Goal: Task Accomplishment & Management: Use online tool/utility

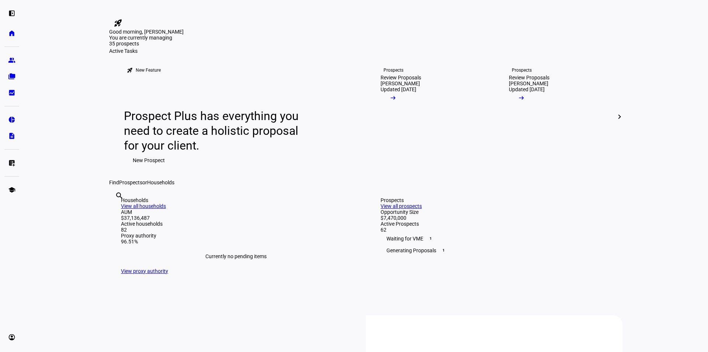
click at [117, 210] on input "text" at bounding box center [115, 205] width 1 height 9
type input "[PERSON_NAME]"
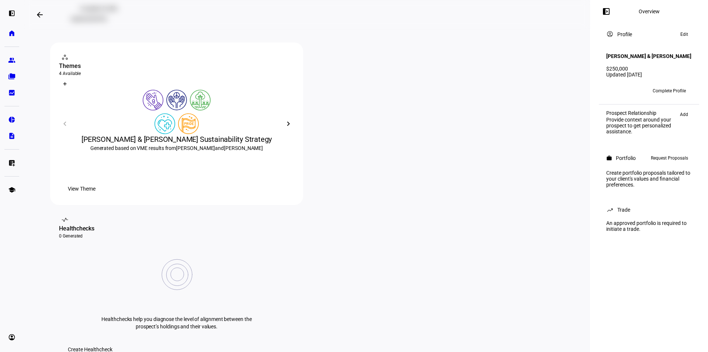
scroll to position [111, 0]
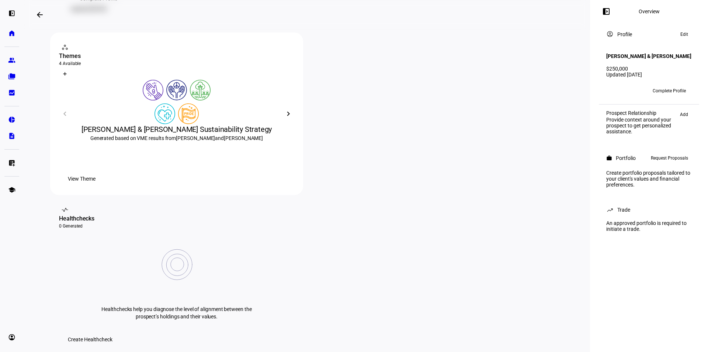
click at [96, 186] on span "View Theme" at bounding box center [82, 178] width 28 height 15
click at [113, 332] on span "Create Healthcheck" at bounding box center [90, 339] width 45 height 15
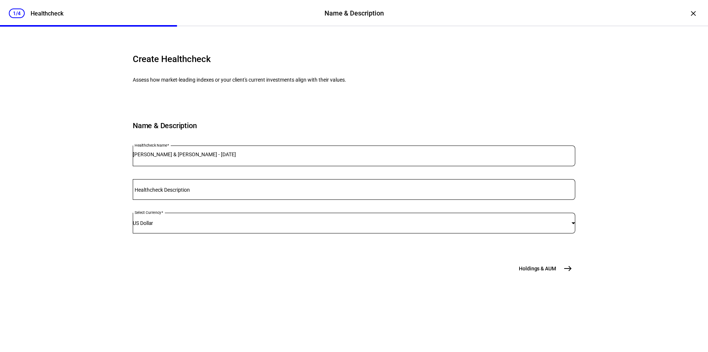
click at [227, 200] on div at bounding box center [354, 189] width 443 height 21
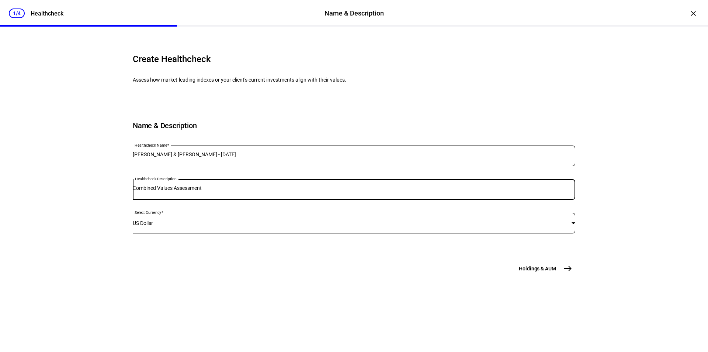
scroll to position [16, 0]
type input "Combined Values Assessment"
click at [538, 272] on span "Holdings & AUM" at bounding box center [537, 268] width 37 height 7
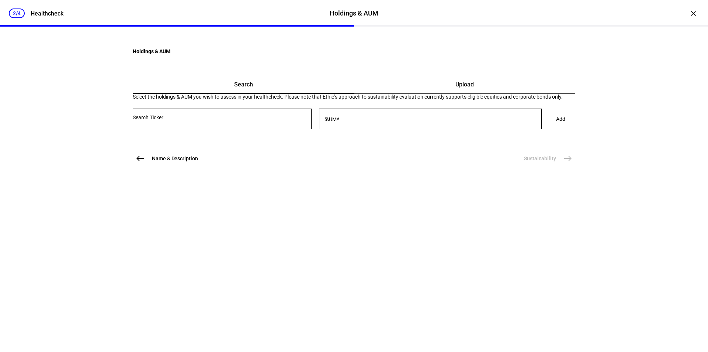
click at [184, 120] on input "Number" at bounding box center [222, 117] width 179 height 6
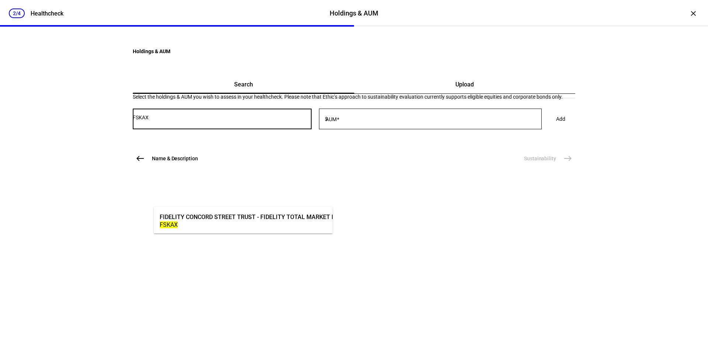
type input "FSKAX"
click at [193, 217] on div "FIDELITY CONCORD STREET TRUST - FIDELITY TOTAL MARKET INDEX FUND" at bounding box center [262, 216] width 205 height 8
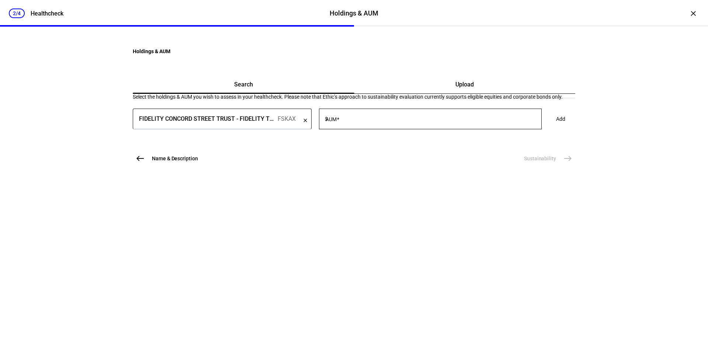
click at [337, 122] on mat-label "AUM" at bounding box center [331, 119] width 11 height 6
click at [355, 120] on input "AUM" at bounding box center [435, 117] width 212 height 6
type input "42,400"
click at [556, 126] on span "Add" at bounding box center [560, 118] width 9 height 15
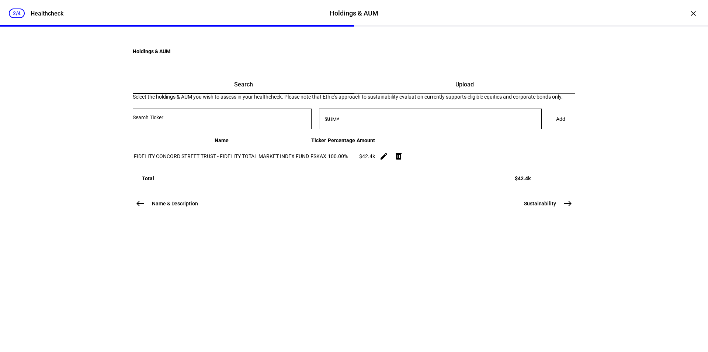
click at [163, 120] on input "Number" at bounding box center [222, 117] width 179 height 6
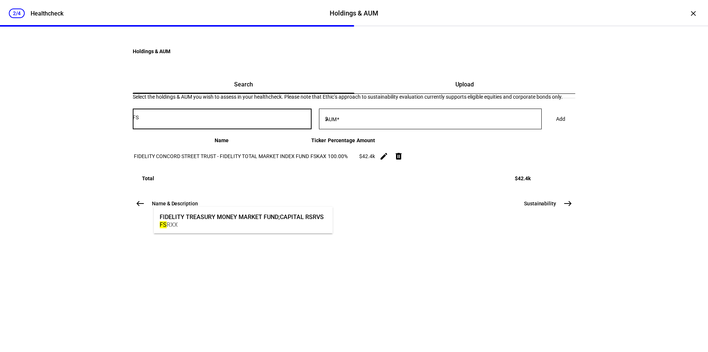
type input "F"
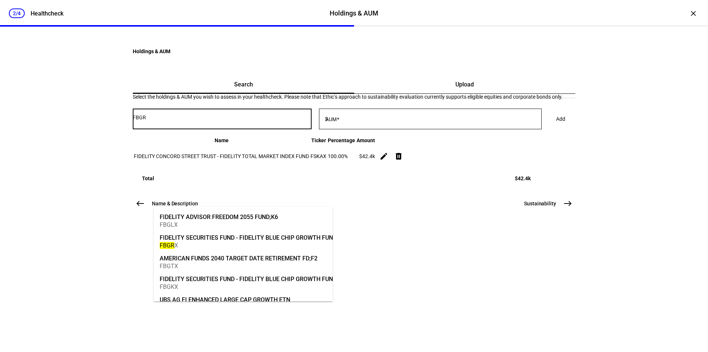
type input "FBGRX"
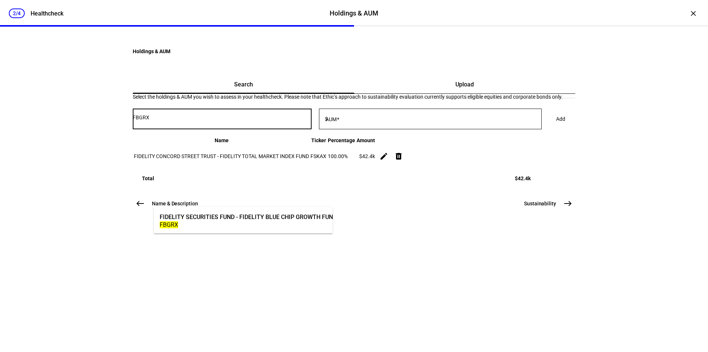
click at [203, 215] on div "FIDELITY SECURITIES FUND - FIDELITY BLUE CHIP GROWTH FUND" at bounding box center [248, 216] width 177 height 8
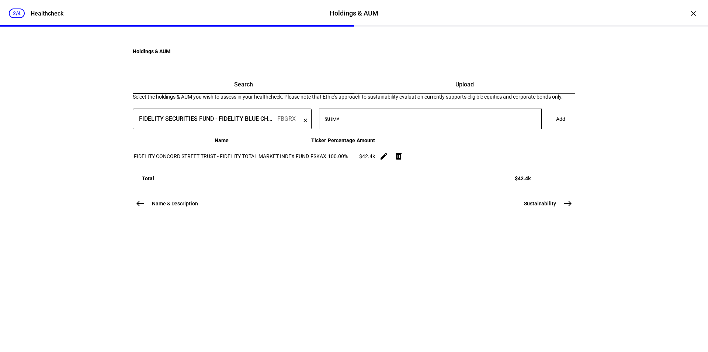
click at [337, 122] on mat-label "AUM" at bounding box center [331, 119] width 11 height 6
click at [363, 120] on input "AUM" at bounding box center [435, 117] width 212 height 6
type input "26,806"
click at [547, 126] on span at bounding box center [560, 118] width 27 height 15
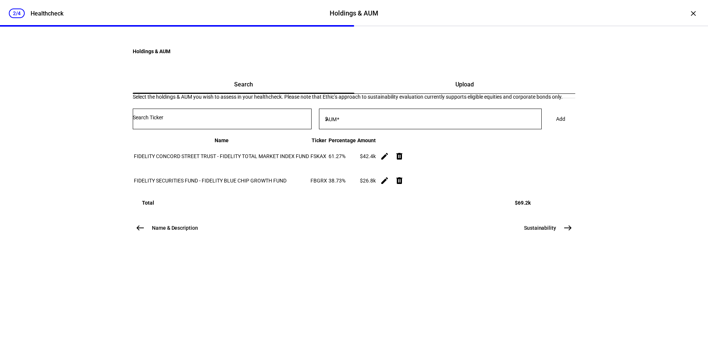
click at [183, 120] on input "Number" at bounding box center [222, 117] width 179 height 6
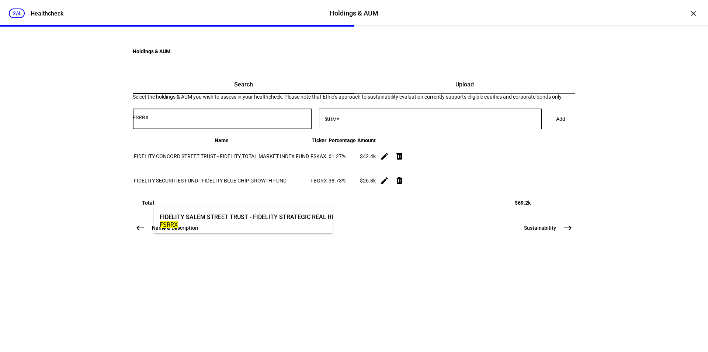
type input "FSRRX"
click at [211, 215] on div "FIDELITY SALEM STREET TRUST - FIDELITY STRATEGIC REAL RETURN FUND" at bounding box center [263, 216] width 207 height 8
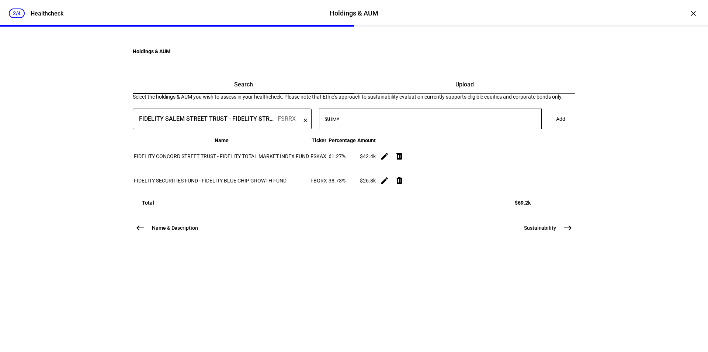
click at [337, 122] on mat-label "AUM" at bounding box center [331, 119] width 11 height 6
click at [359, 120] on input "AUM" at bounding box center [435, 117] width 212 height 6
type input "41,850"
click at [556, 126] on span "Add" at bounding box center [560, 118] width 9 height 15
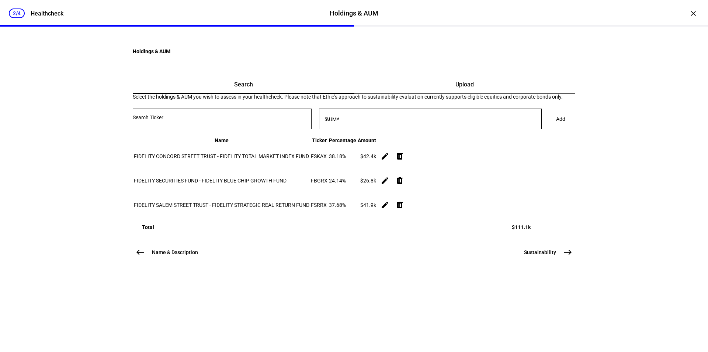
click at [187, 120] on input "Number" at bounding box center [222, 117] width 179 height 6
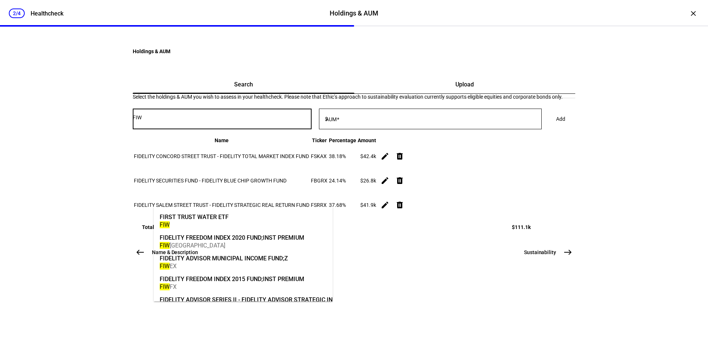
type input "FIW"
click at [197, 215] on div "FIRST TRUST WATER ETF" at bounding box center [194, 216] width 69 height 8
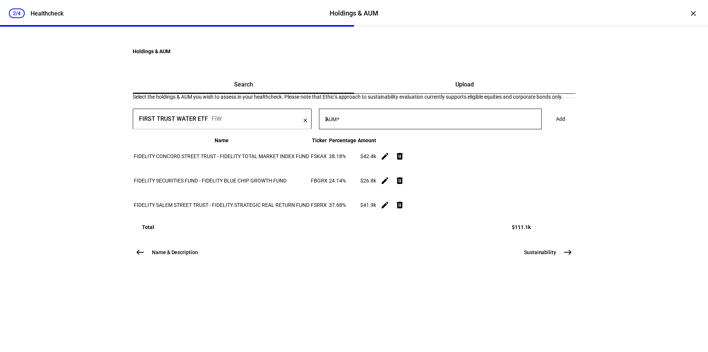
click at [337, 122] on mat-label "AUM" at bounding box center [331, 119] width 11 height 6
click at [356, 120] on input "AUM" at bounding box center [435, 117] width 212 height 6
type input "48,000"
click at [556, 126] on span "Add" at bounding box center [560, 118] width 9 height 15
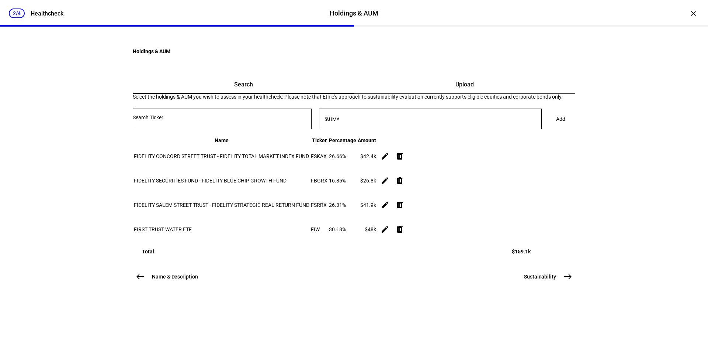
click at [181, 120] on input "Number" at bounding box center [222, 117] width 179 height 6
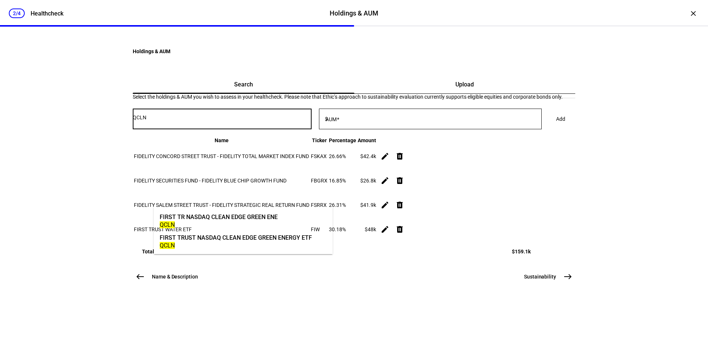
type input "QCLN"
click at [182, 236] on div "FIRST TRUST NASDAQ CLEAN EDGE GREEN ENERGY ETF" at bounding box center [236, 237] width 152 height 8
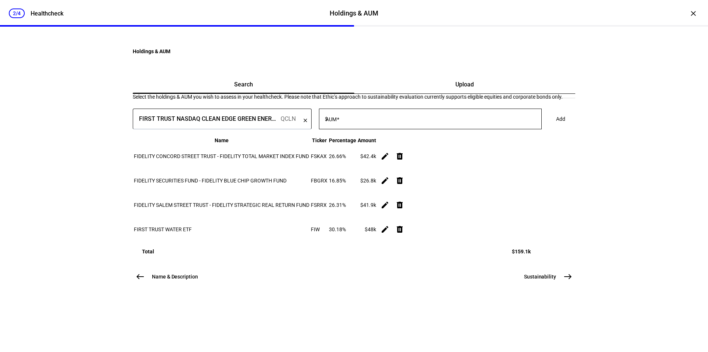
click at [337, 122] on mat-label "AUM" at bounding box center [331, 119] width 11 height 6
click at [351, 120] on input "AUM" at bounding box center [435, 117] width 212 height 6
type input "34,000"
click at [556, 126] on span "Add" at bounding box center [560, 118] width 9 height 15
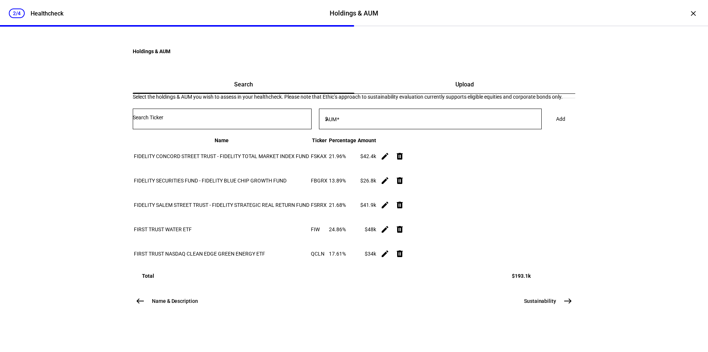
scroll to position [37, 0]
click at [190, 120] on input "Number" at bounding box center [222, 117] width 179 height 6
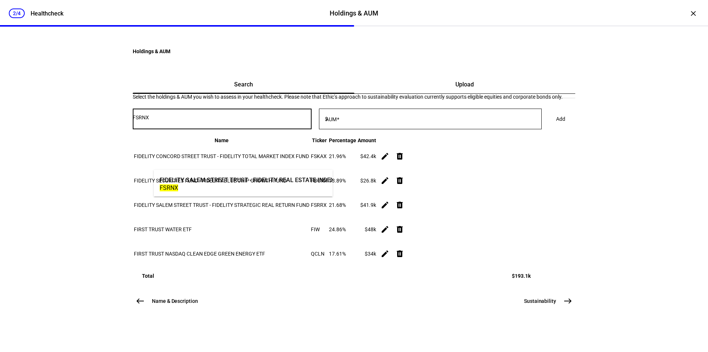
type input "FSRNX"
click at [337, 122] on mat-label "AUM" at bounding box center [331, 119] width 11 height 6
click at [353, 120] on input "AUM" at bounding box center [435, 117] width 212 height 6
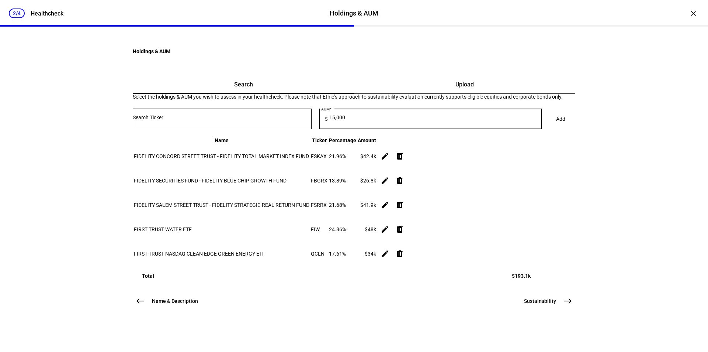
type input "15,000"
click at [554, 205] on mat-card "Search Upload Select the holdings & AUM you wish to assess in your healthcheck.…" at bounding box center [354, 177] width 443 height 203
drag, startPoint x: 536, startPoint y: 162, endPoint x: 543, endPoint y: 160, distance: 6.4
click at [537, 136] on div "AUM $ 15,000 Add" at bounding box center [354, 122] width 443 height 28
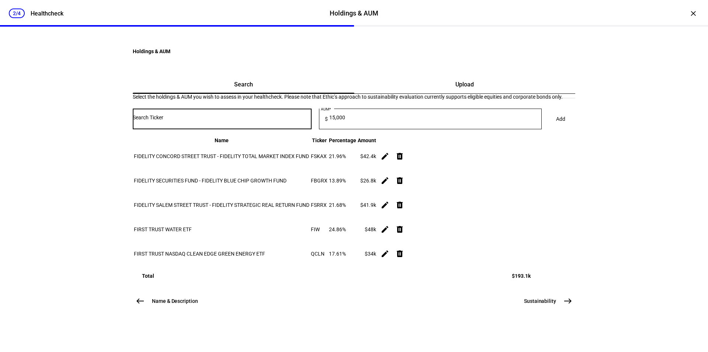
click at [180, 120] on input "Number" at bounding box center [222, 117] width 179 height 6
type input "FSRNX"
click at [200, 201] on div "FIDELITY SALEM STREET TRUST - FIDELITY REAL ESTATE INDEX FUND" at bounding box center [255, 204] width 191 height 8
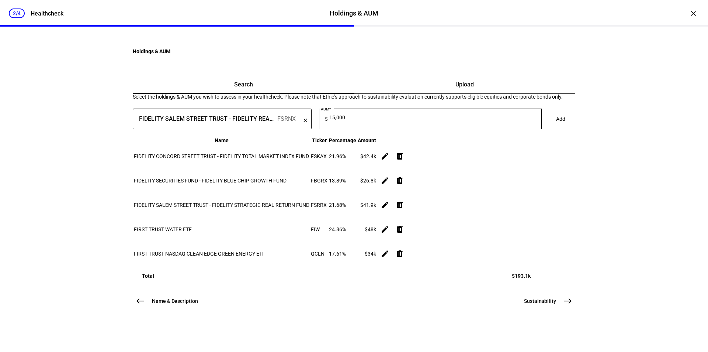
click at [556, 126] on span "Add" at bounding box center [560, 118] width 9 height 15
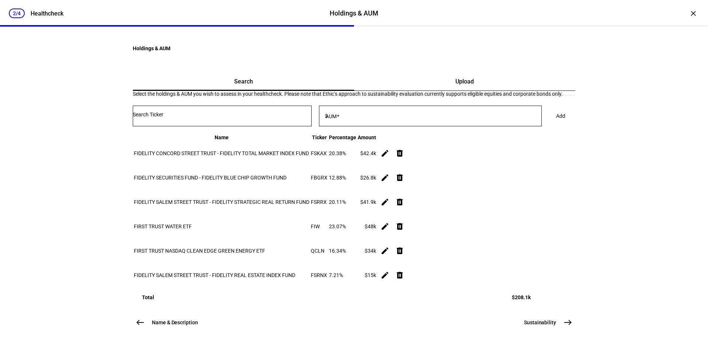
scroll to position [154, 0]
click at [173, 111] on input "Number" at bounding box center [222, 114] width 179 height 6
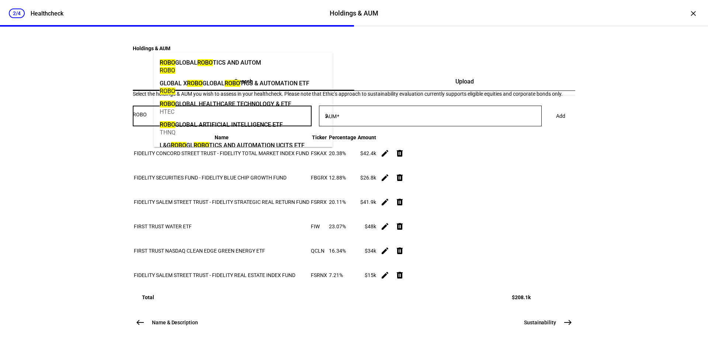
type input "ROBO"
click at [204, 84] on div "GLOBAL X ROBO GLOBAL ROBO TICS & AUTOMATION ETF" at bounding box center [235, 83] width 150 height 8
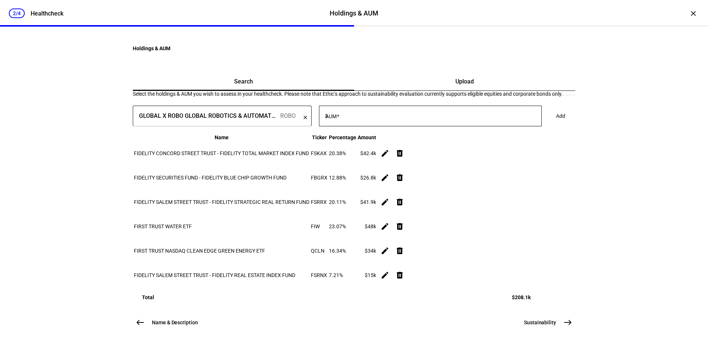
click at [337, 113] on mat-label "AUM" at bounding box center [331, 116] width 11 height 6
click at [356, 111] on input "AUM" at bounding box center [435, 114] width 212 height 6
type input "9,000"
click at [556, 108] on span "Add" at bounding box center [560, 115] width 9 height 15
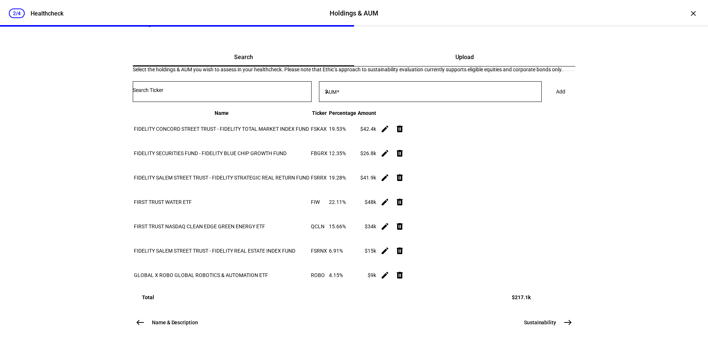
scroll to position [185, 0]
click at [566, 319] on mat-icon "east" at bounding box center [568, 322] width 9 height 9
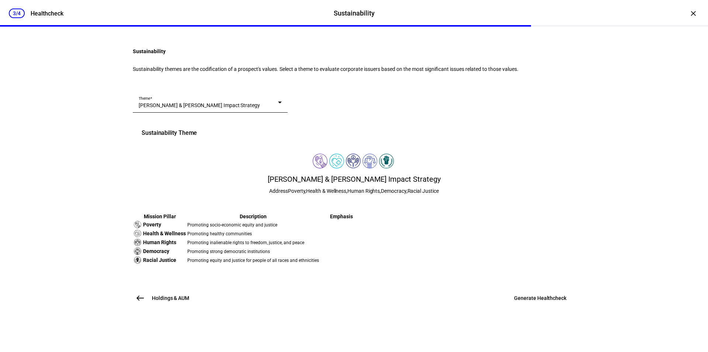
scroll to position [140, 0]
click at [530, 301] on span "Generate Healthcheck" at bounding box center [540, 297] width 52 height 7
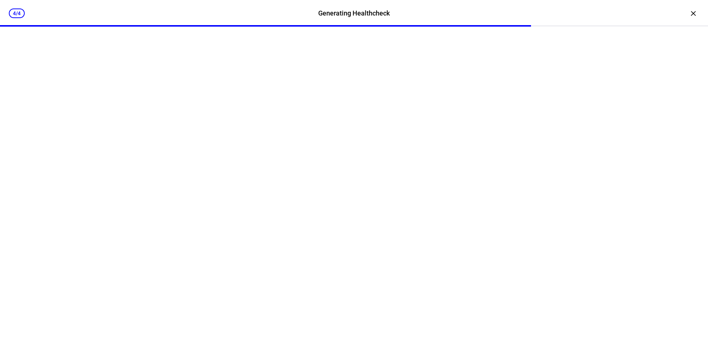
scroll to position [0, 0]
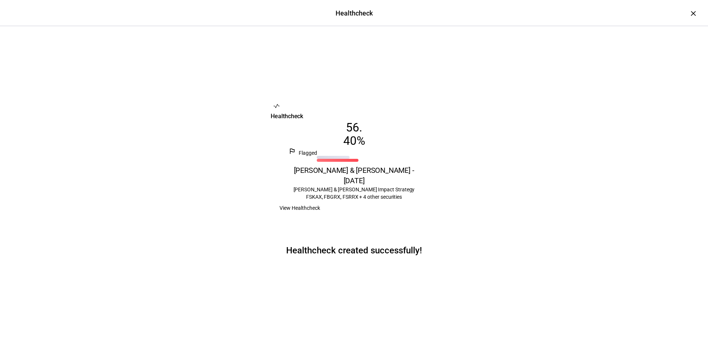
click at [320, 215] on span "View Healthcheck" at bounding box center [300, 207] width 41 height 15
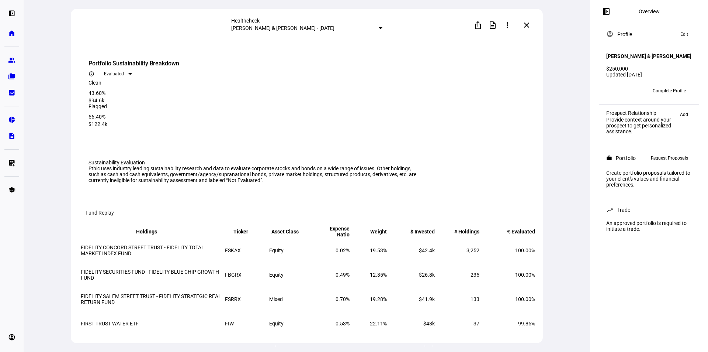
click at [491, 179] on div "Sustainability Evaluation Ethic uses industry leading sustainability research a…" at bounding box center [308, 171] width 439 height 24
click at [568, 245] on div "Healthcheck [PERSON_NAME] & [PERSON_NAME] - [DATE] ios_share description more_v…" at bounding box center [307, 176] width 567 height 352
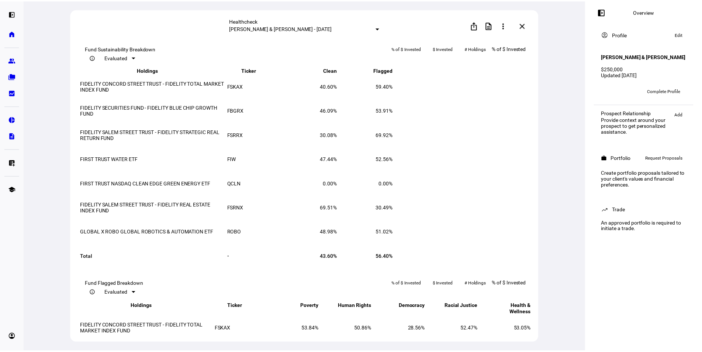
scroll to position [708, 0]
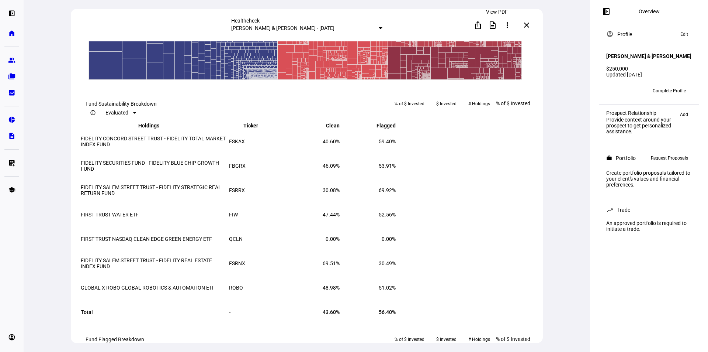
click at [495, 25] on mat-icon "description" at bounding box center [492, 25] width 9 height 9
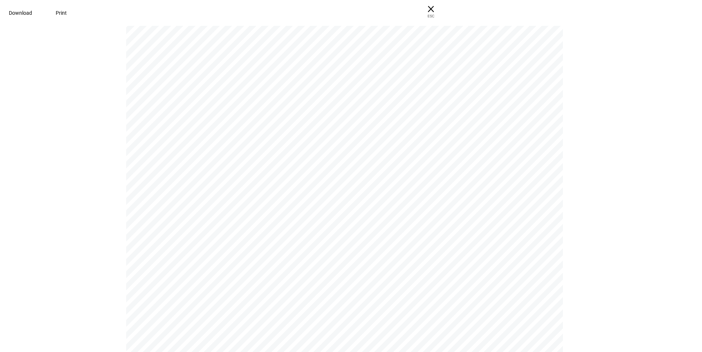
scroll to position [1771, 0]
click at [67, 13] on span "Print" at bounding box center [61, 13] width 11 height 6
